Goal: Use online tool/utility: Use online tool/utility

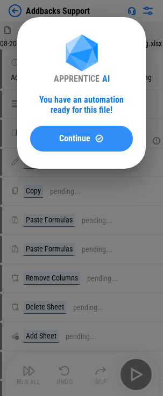
click at [76, 146] on button "Continue" at bounding box center [81, 139] width 103 height 26
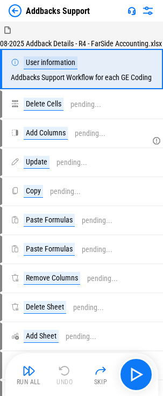
click at [37, 373] on button "Run All" at bounding box center [29, 375] width 34 height 26
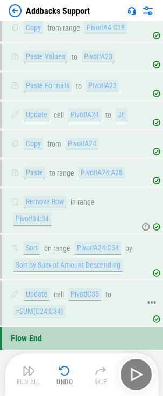
scroll to position [517, 0]
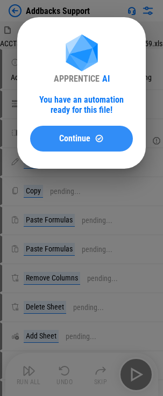
click at [69, 139] on span "Continue" at bounding box center [74, 138] width 31 height 9
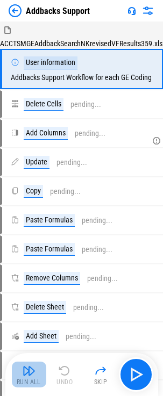
click at [31, 366] on img "button" at bounding box center [29, 370] width 13 height 13
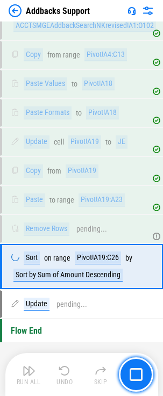
scroll to position [439, 0]
